Goal: Task Accomplishment & Management: Complete application form

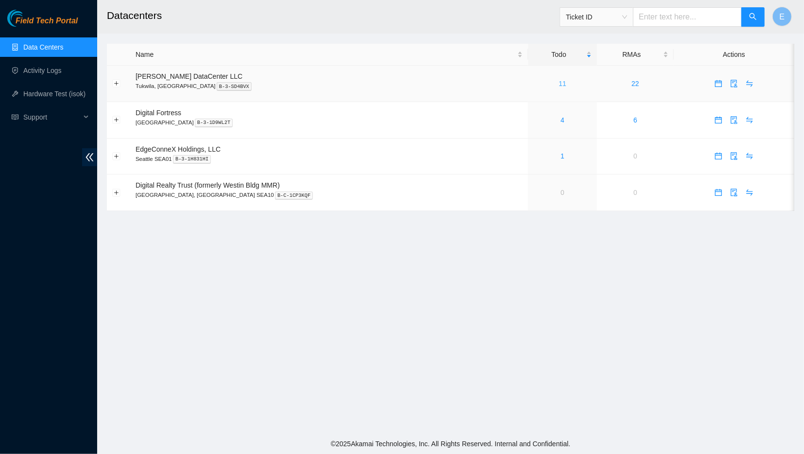
click at [558, 84] on link "11" at bounding box center [562, 84] width 8 height 8
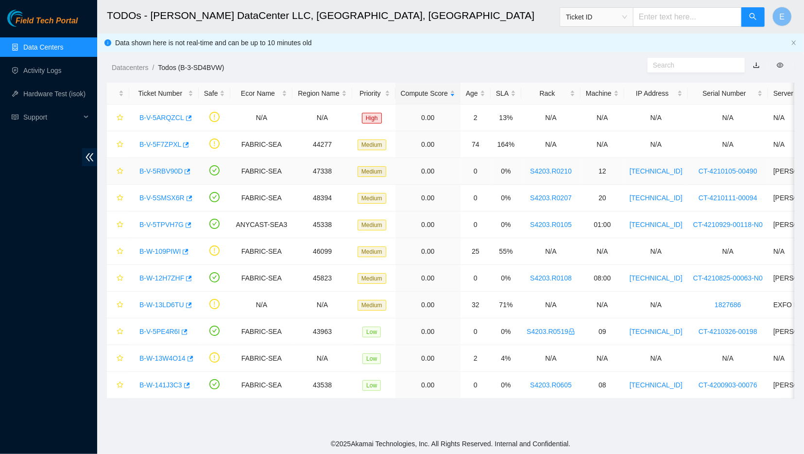
click at [170, 169] on link "B-V-5RBV90D" at bounding box center [160, 171] width 43 height 8
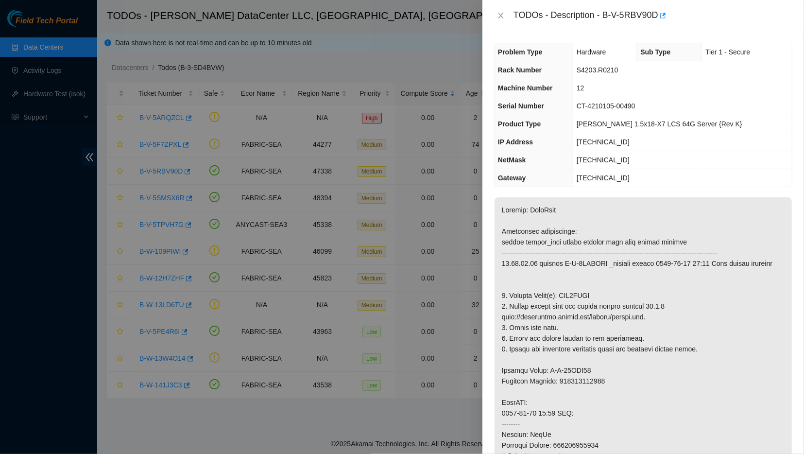
click at [290, 180] on div at bounding box center [402, 227] width 804 height 454
click at [497, 12] on icon "close" at bounding box center [501, 16] width 8 height 8
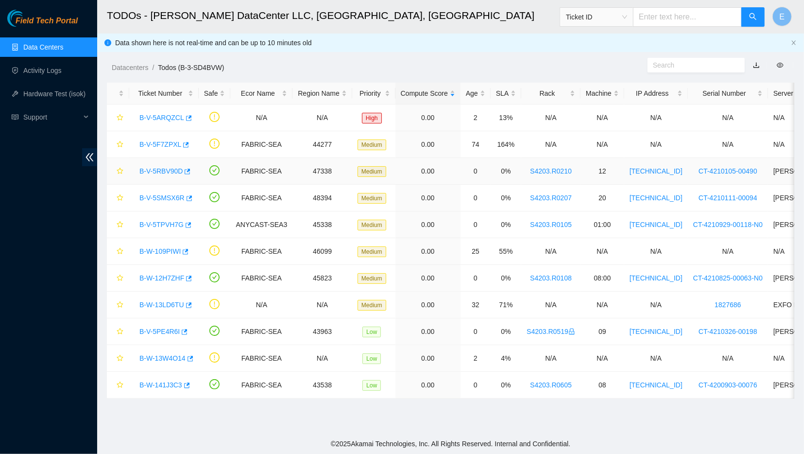
click at [165, 172] on link "B-V-5RBV90D" at bounding box center [160, 171] width 43 height 8
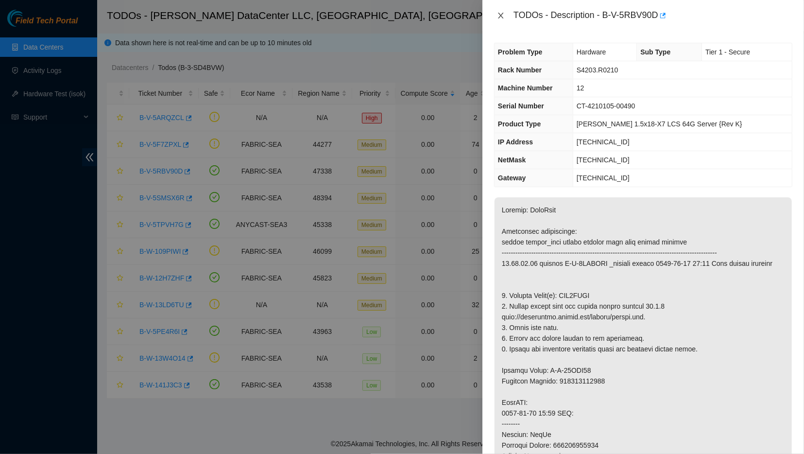
click at [502, 15] on icon "close" at bounding box center [501, 16] width 8 height 8
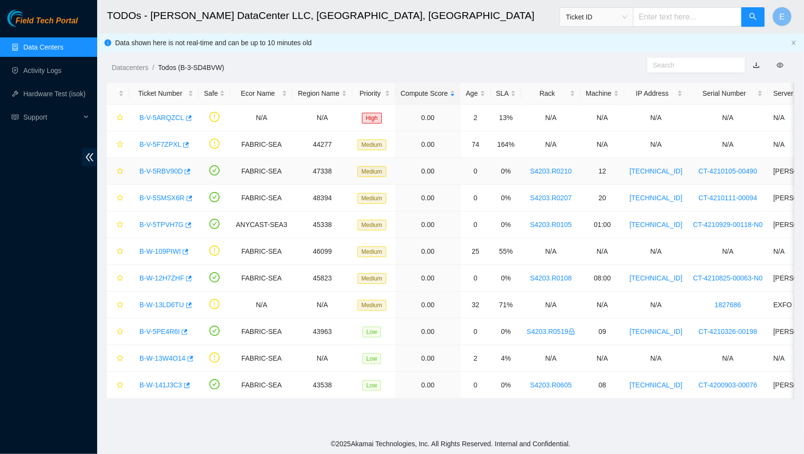
click at [171, 169] on link "B-V-5RBV90D" at bounding box center [160, 171] width 43 height 8
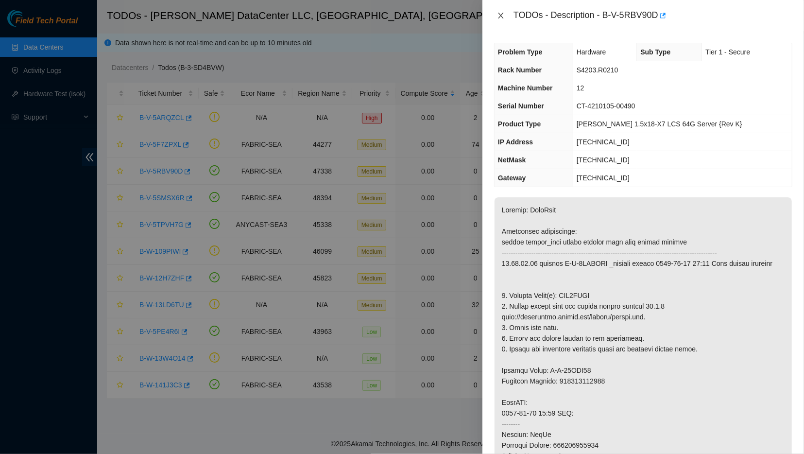
click at [502, 14] on icon "close" at bounding box center [500, 16] width 5 height 6
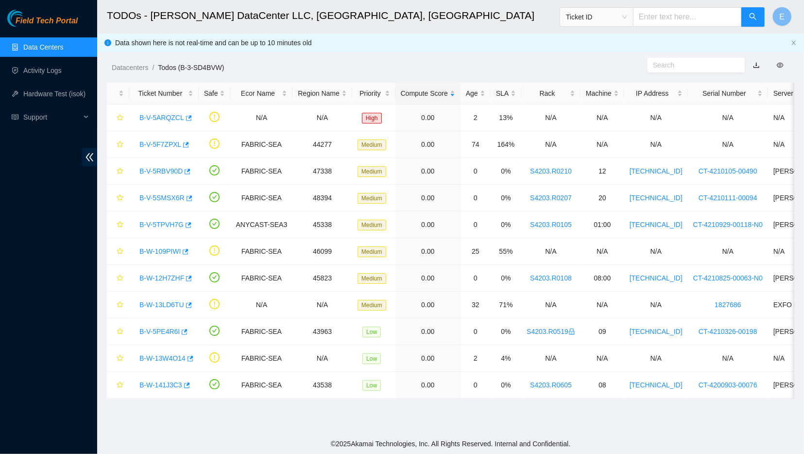
click at [502, 14] on body "Field Tech Portal Data Centers Activity Logs Hardware Test (isok) Support TODOs…" at bounding box center [402, 227] width 804 height 454
click at [47, 70] on link "Activity Logs" at bounding box center [42, 71] width 38 height 8
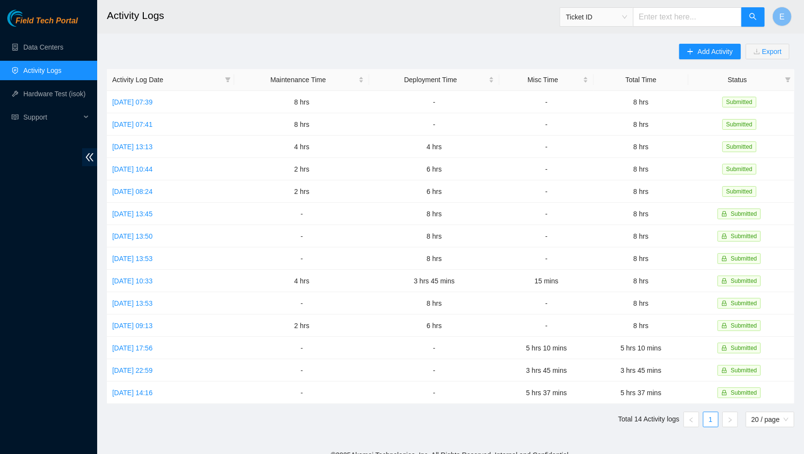
click at [203, 38] on main "Activity Logs Ticket ID E Add Activity Export Activity Log Date Maintenance Tim…" at bounding box center [450, 222] width 707 height 444
click at [168, 97] on td "[DATE] 07:39" at bounding box center [170, 102] width 127 height 22
click at [152, 101] on link "[DATE] 07:39" at bounding box center [132, 102] width 40 height 8
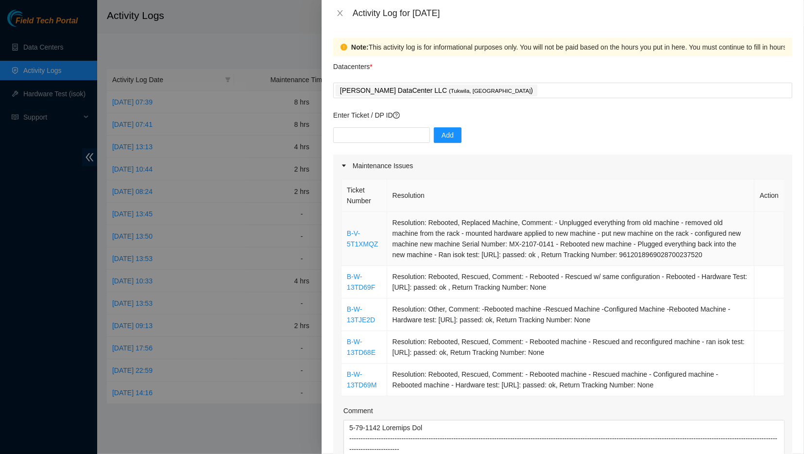
click at [464, 264] on td "Resolution: Rebooted, Replaced Machine, Comment: - Unplugged everything from ol…" at bounding box center [570, 239] width 367 height 54
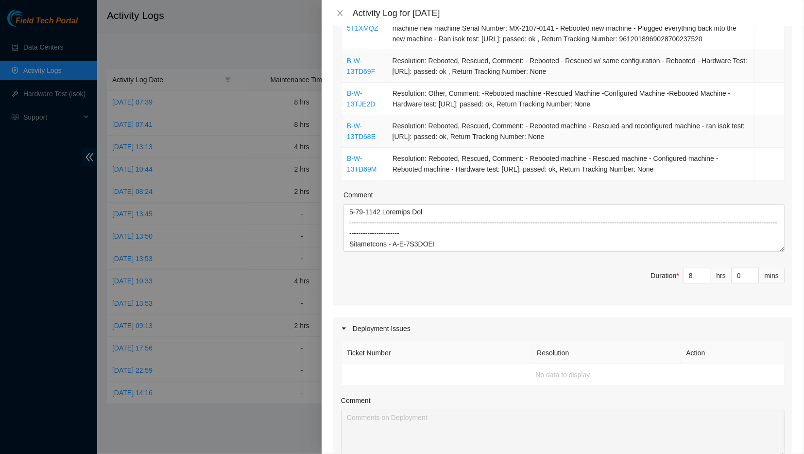
scroll to position [217, 0]
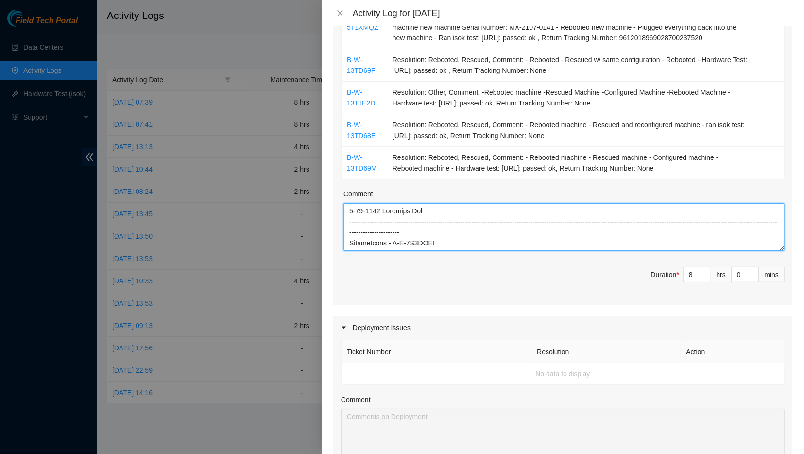
click at [463, 235] on textarea "Comment" at bounding box center [563, 227] width 441 height 48
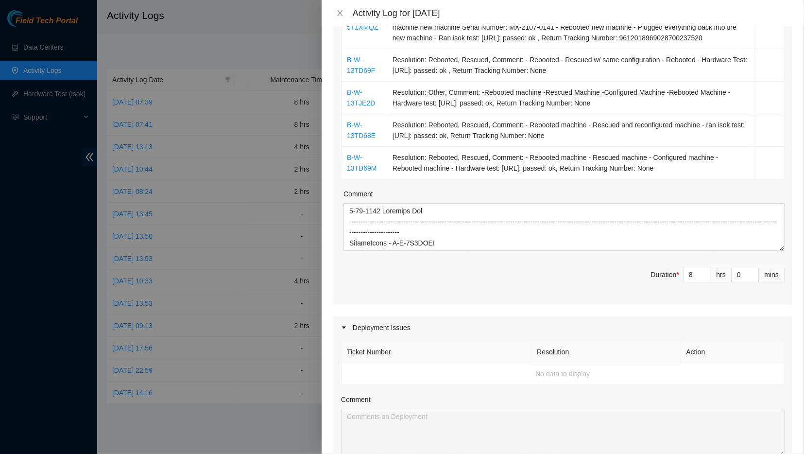
click at [497, 279] on span "Duration * 8 hrs 0 mins" at bounding box center [562, 280] width 443 height 27
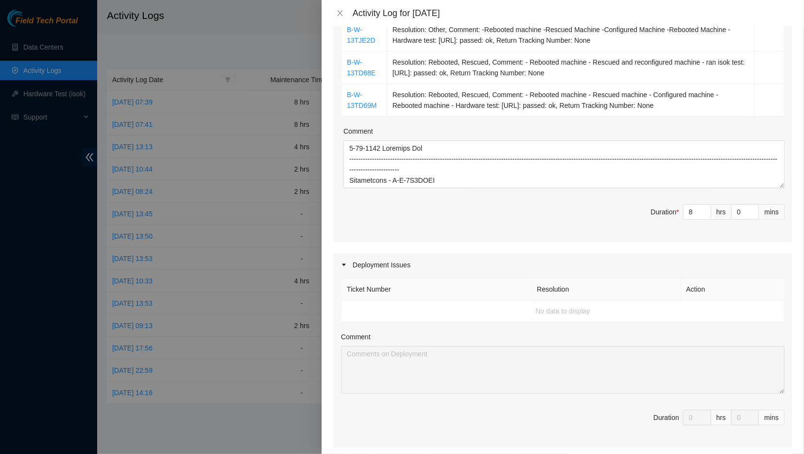
scroll to position [523, 0]
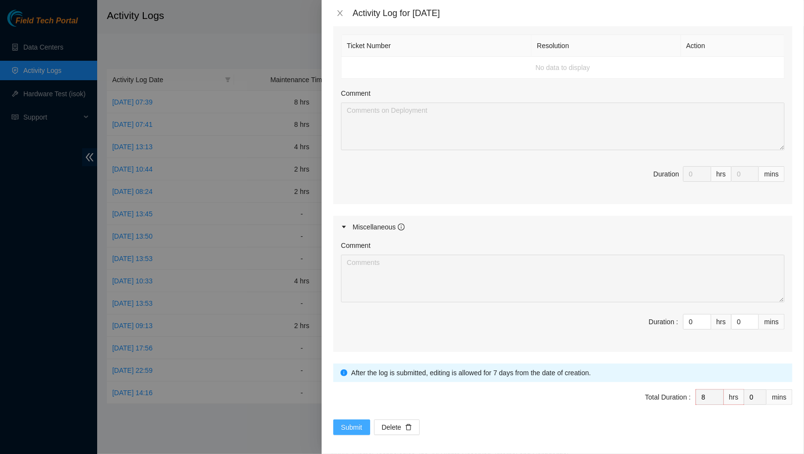
click at [348, 422] on span "Submit" at bounding box center [351, 427] width 21 height 11
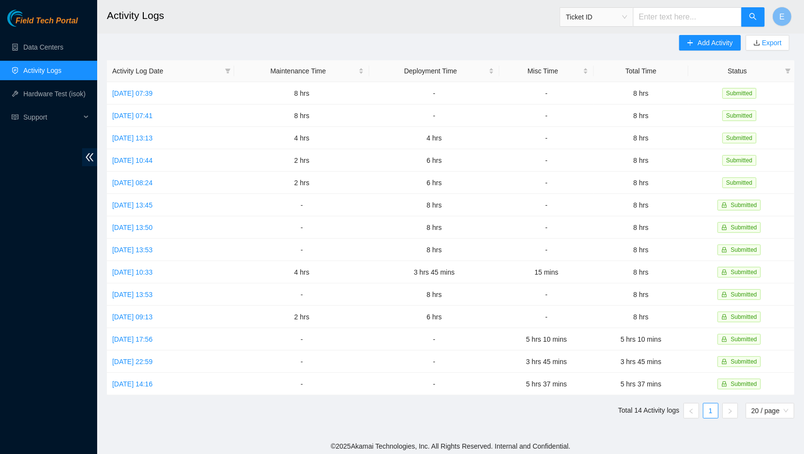
scroll to position [0, 0]
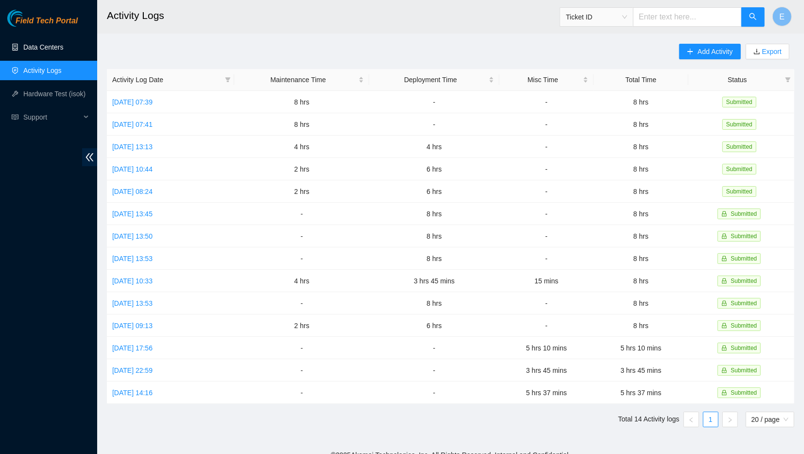
click at [56, 43] on link "Data Centers" at bounding box center [43, 47] width 40 height 8
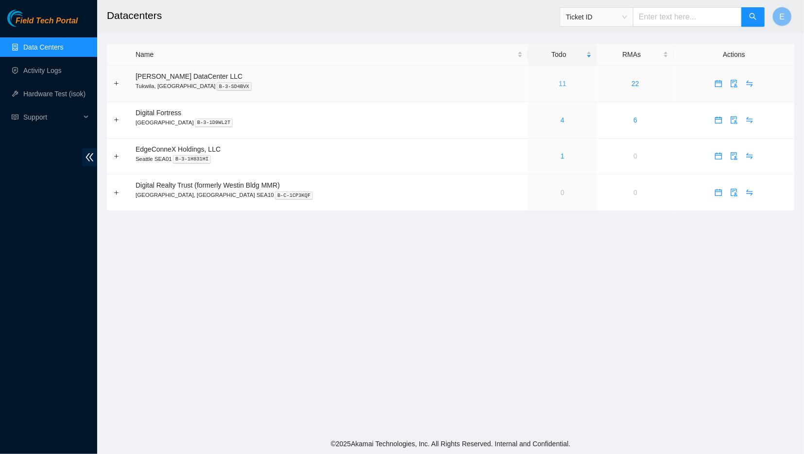
click at [558, 84] on link "11" at bounding box center [562, 84] width 8 height 8
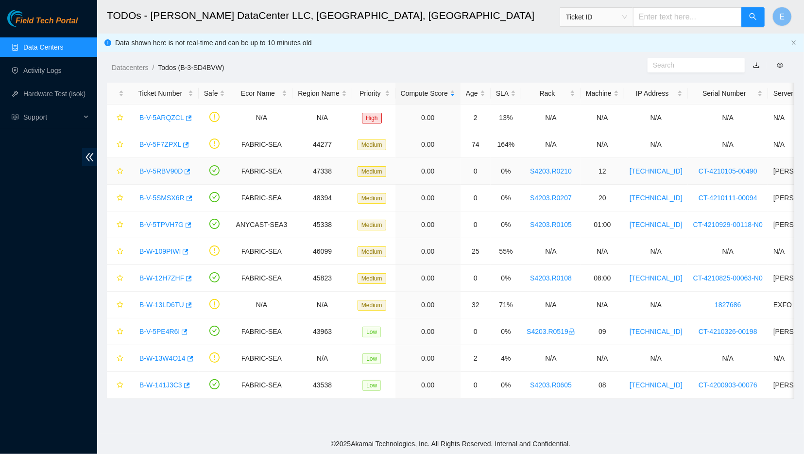
click at [172, 171] on link "B-V-5RBV90D" at bounding box center [160, 171] width 43 height 8
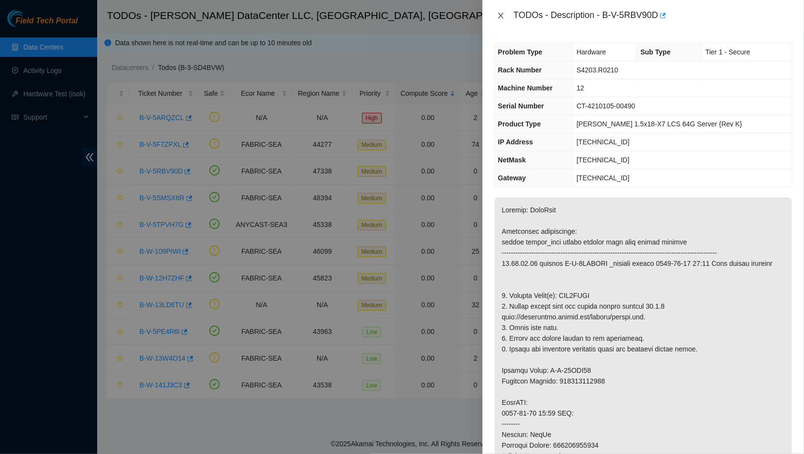
click at [499, 16] on icon "close" at bounding box center [501, 16] width 8 height 8
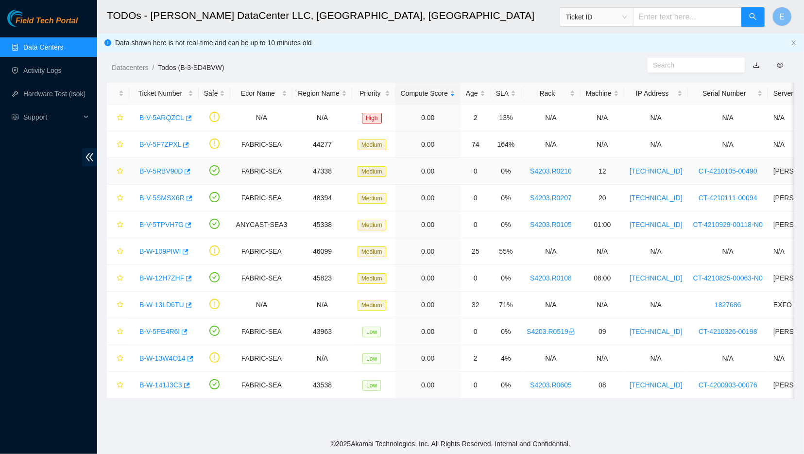
click at [164, 169] on link "B-V-5RBV90D" at bounding box center [160, 171] width 43 height 8
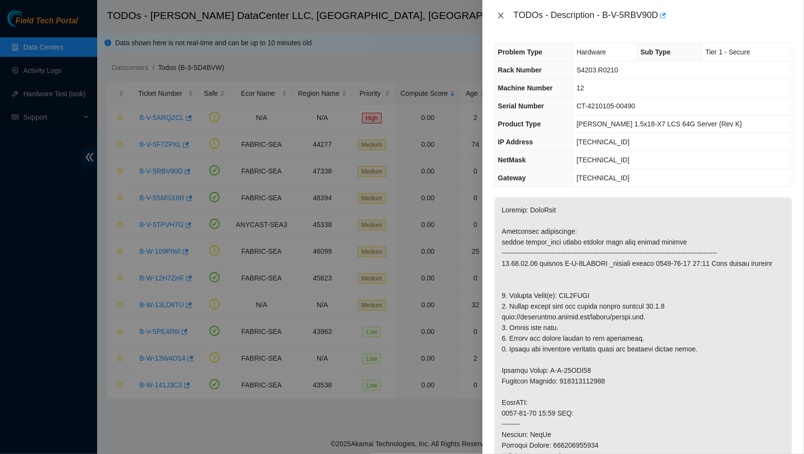
click at [502, 19] on icon "close" at bounding box center [501, 16] width 8 height 8
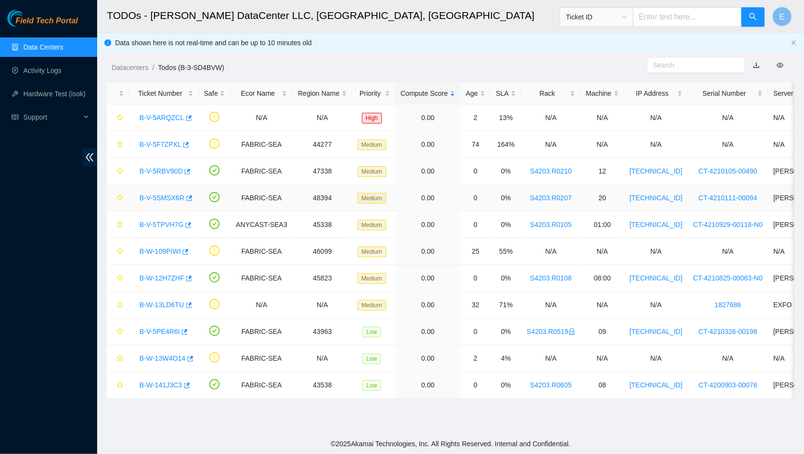
click at [168, 196] on link "B-V-5SMSX6R" at bounding box center [161, 198] width 45 height 8
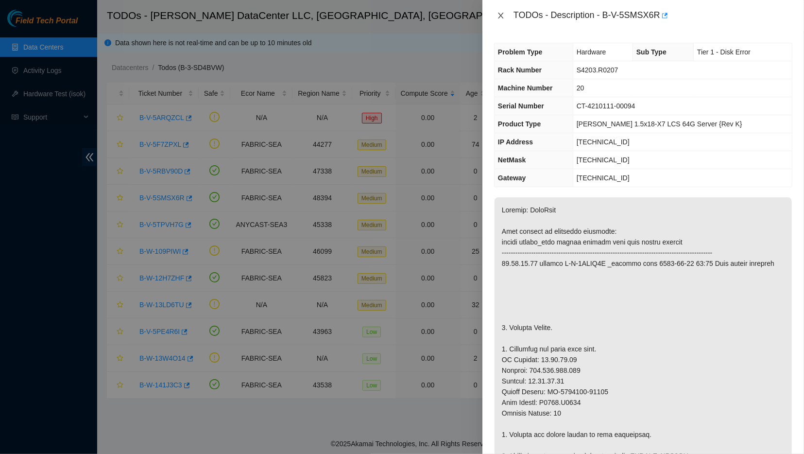
click at [498, 16] on icon "close" at bounding box center [501, 16] width 8 height 8
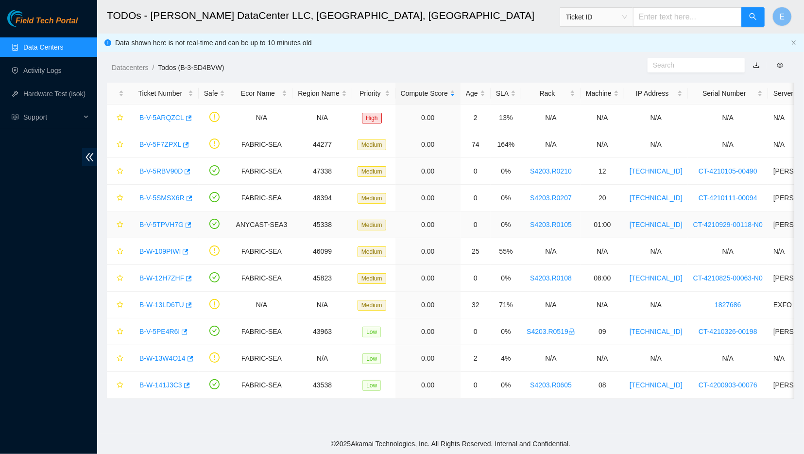
click at [155, 222] on link "B-V-5TPVH7G" at bounding box center [161, 224] width 44 height 8
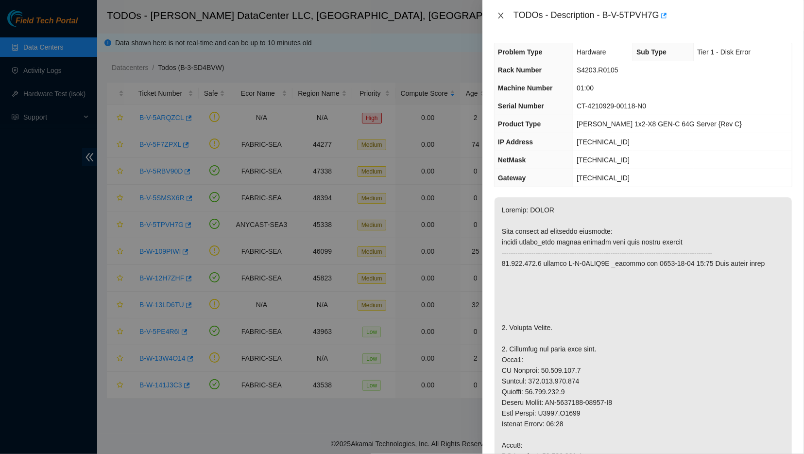
click at [502, 15] on icon "close" at bounding box center [501, 16] width 8 height 8
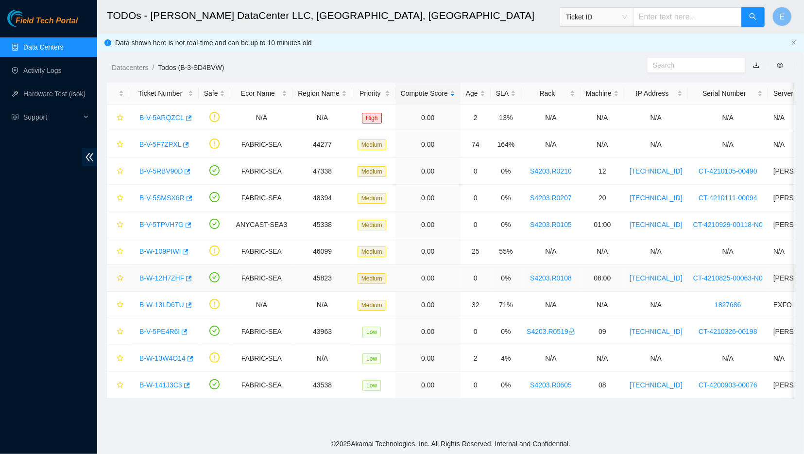
click at [157, 277] on link "B-W-12H7ZHF" at bounding box center [161, 278] width 45 height 8
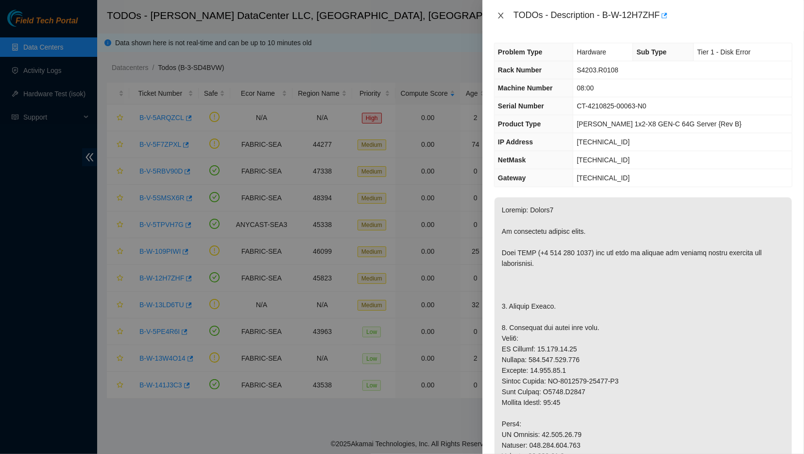
click at [502, 14] on icon "close" at bounding box center [500, 16] width 5 height 6
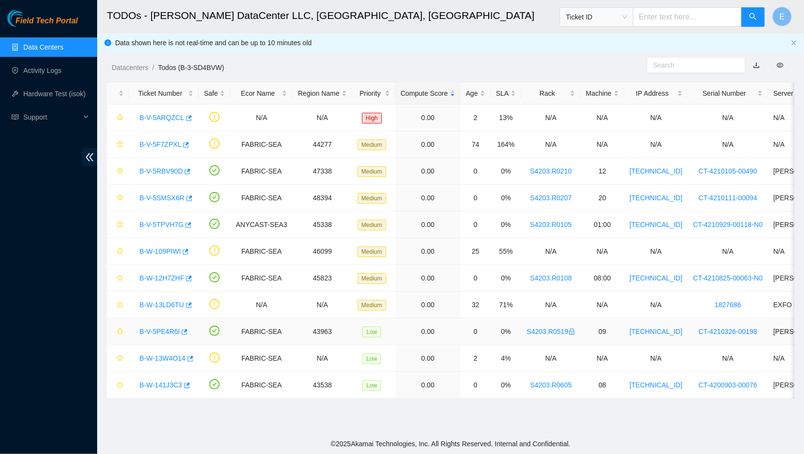
click at [151, 331] on link "B-V-5PE4R6I" at bounding box center [159, 331] width 40 height 8
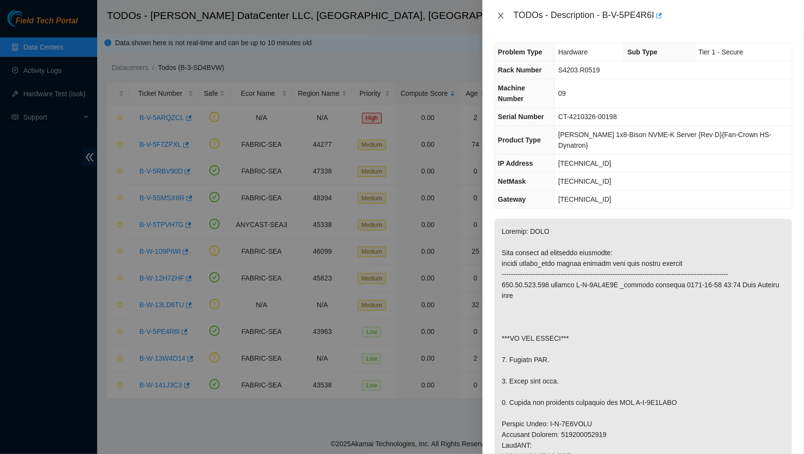
click at [500, 14] on icon "close" at bounding box center [501, 16] width 8 height 8
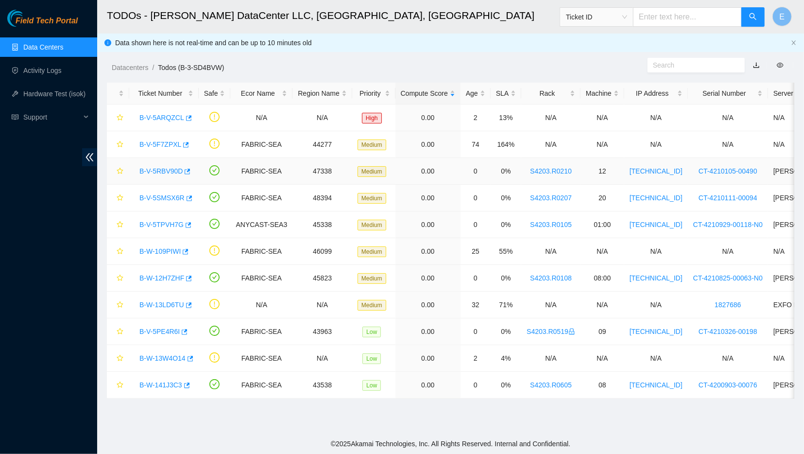
click at [155, 169] on link "B-V-5RBV90D" at bounding box center [160, 171] width 43 height 8
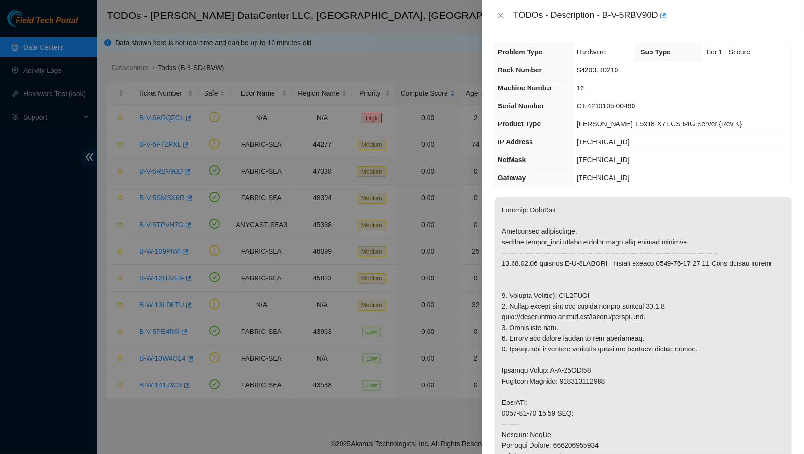
click at [155, 169] on div at bounding box center [402, 227] width 804 height 454
click at [501, 17] on icon "close" at bounding box center [500, 16] width 5 height 6
